Goal: Navigation & Orientation: Understand site structure

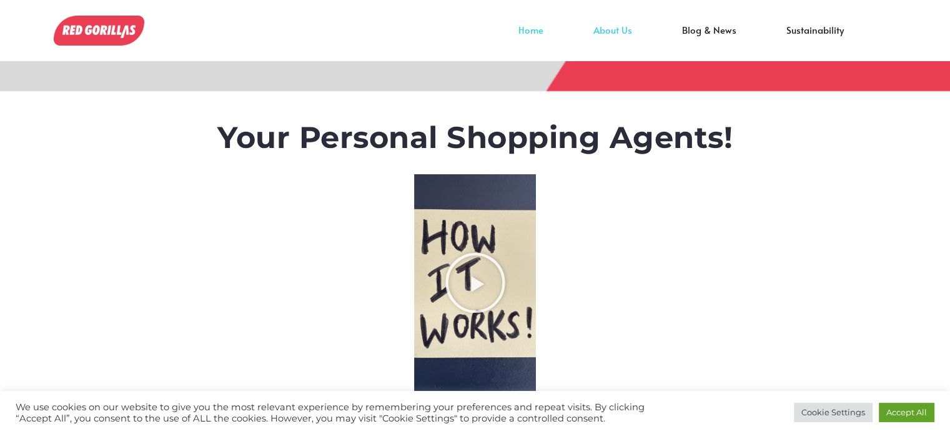
click at [631, 30] on link "About Us" at bounding box center [612, 39] width 89 height 19
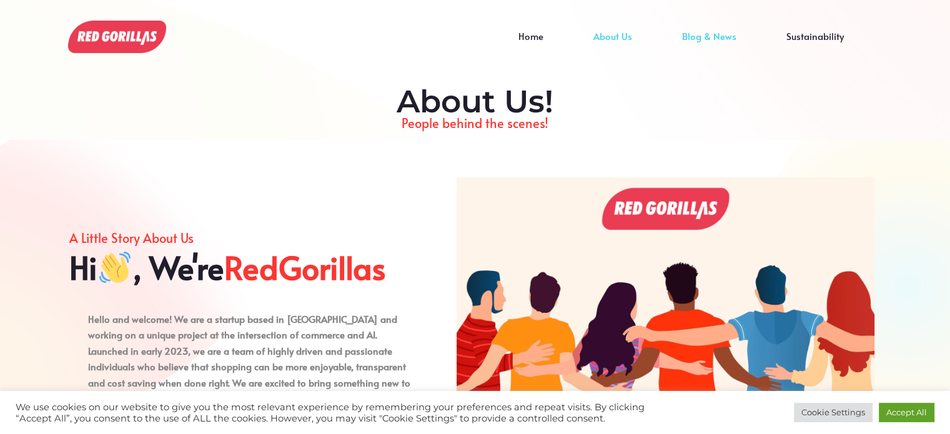
click at [709, 36] on link "Blog & News" at bounding box center [709, 45] width 104 height 19
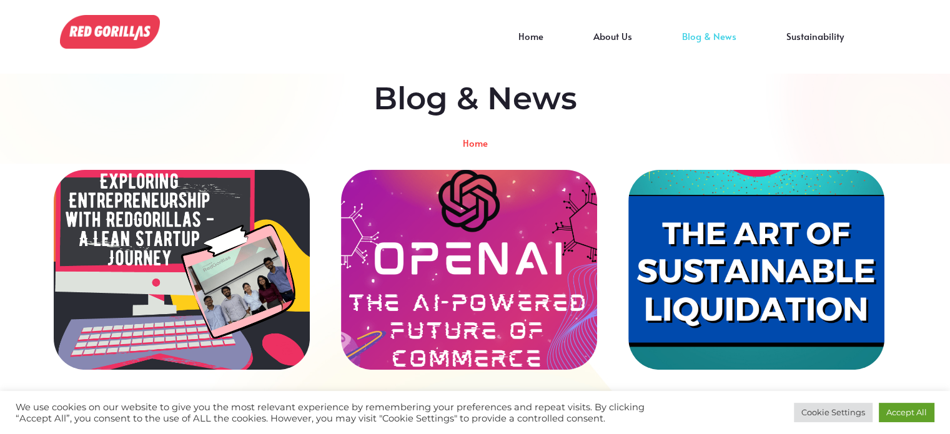
click at [127, 37] on img at bounding box center [110, 31] width 100 height 33
